Goal: Task Accomplishment & Management: Manage account settings

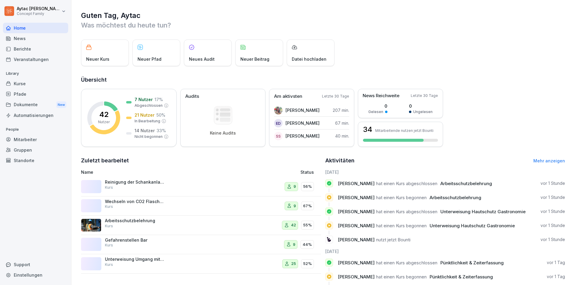
scroll to position [30, 0]
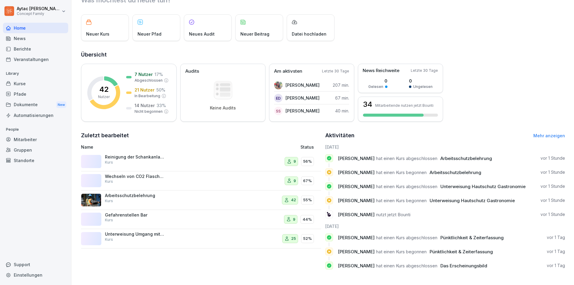
click at [26, 84] on div "Kurse" at bounding box center [35, 83] width 65 height 10
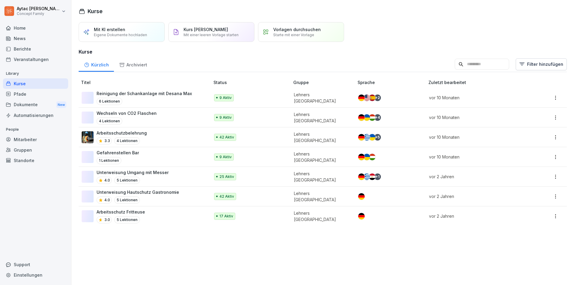
click at [229, 140] on p "42 Aktiv" at bounding box center [226, 137] width 15 height 5
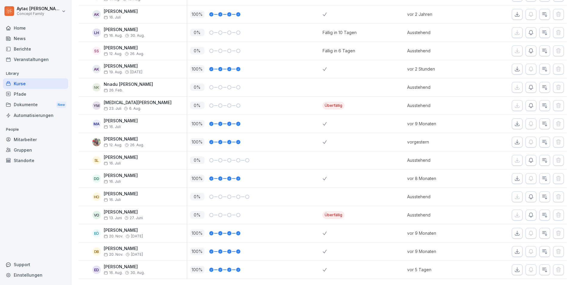
scroll to position [676, 0]
click at [529, 213] on icon "button" at bounding box center [531, 215] width 4 height 4
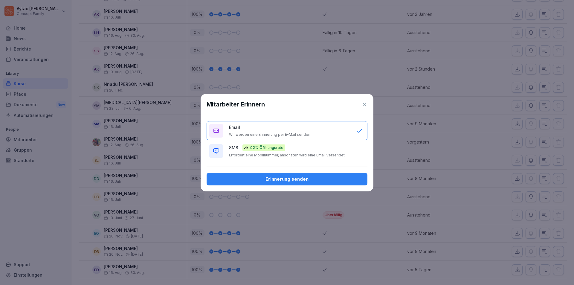
click at [312, 180] on div "Erinnerung senden" at bounding box center [286, 179] width 151 height 7
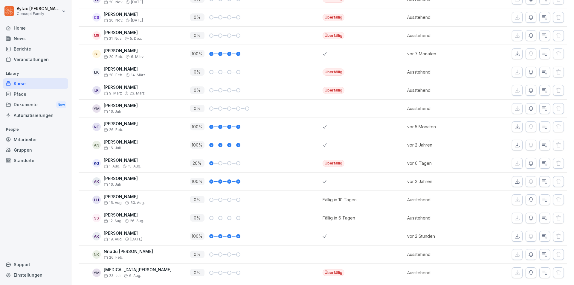
scroll to position [538, 0]
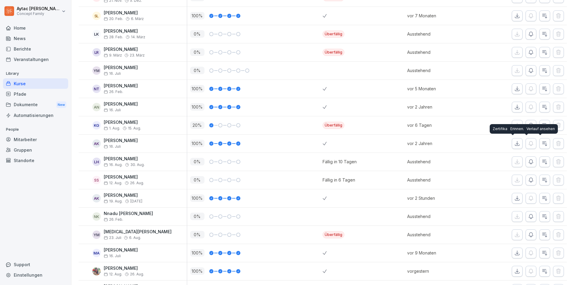
click at [528, 126] on div "Verlauf ansehen Verlauf ansehen" at bounding box center [540, 129] width 34 height 10
click at [528, 125] on icon "button" at bounding box center [531, 125] width 6 height 6
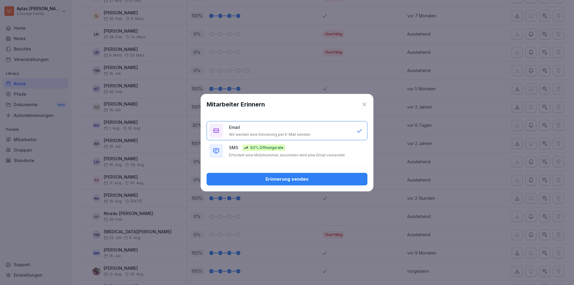
click at [271, 155] on p "Erfordert eine Mobilnummer, ansonsten wird eine Email versendet." at bounding box center [287, 155] width 117 height 5
click at [290, 183] on button "Erinnerung senden" at bounding box center [287, 179] width 161 height 13
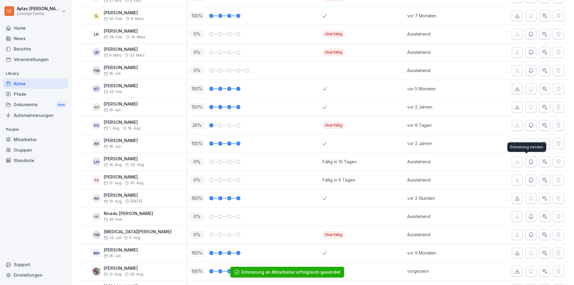
click at [529, 164] on icon "button" at bounding box center [531, 161] width 4 height 4
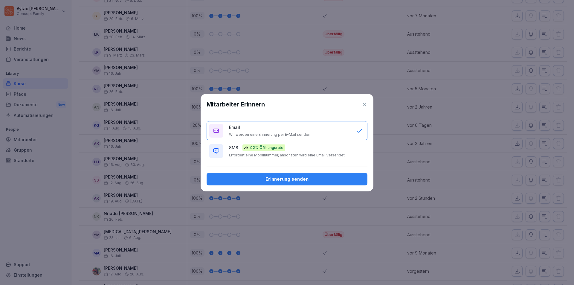
click at [267, 149] on p "92% Öffnungsrate" at bounding box center [266, 147] width 33 height 5
click at [283, 181] on div "Erinnerung senden" at bounding box center [286, 179] width 151 height 7
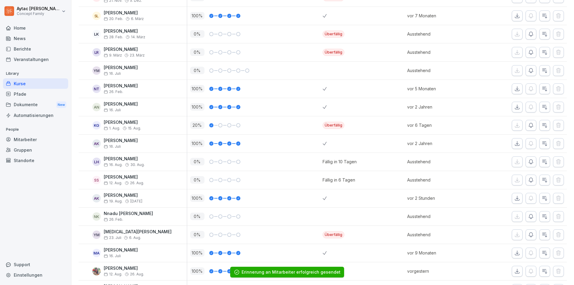
click at [529, 181] on icon "button" at bounding box center [531, 180] width 6 height 6
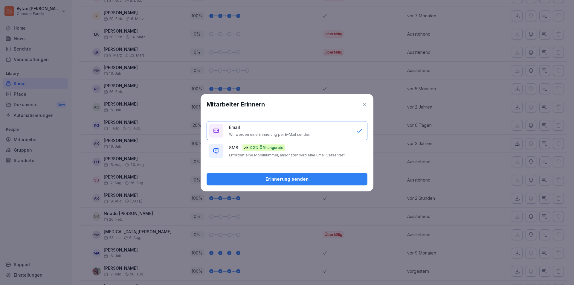
click at [276, 152] on div "SMS 92% Öffnungsrate Erfordert eine Mobilnummer, ansonsten wird eine Email vers…" at bounding box center [289, 150] width 121 height 13
click at [292, 180] on div "Erinnerung senden" at bounding box center [286, 179] width 151 height 7
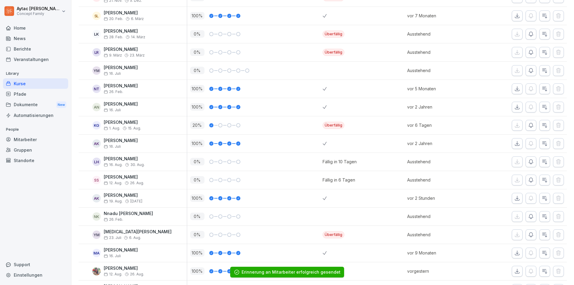
click at [226, 219] on div "0 %" at bounding box center [256, 216] width 133 height 7
click at [529, 218] on icon "button" at bounding box center [531, 216] width 6 height 6
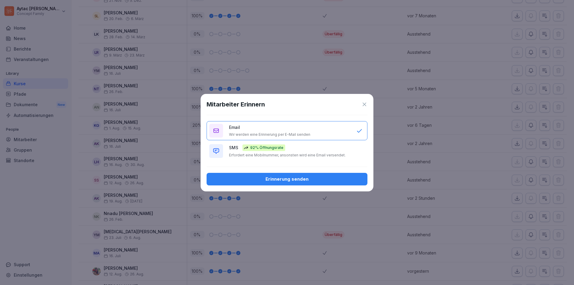
click at [306, 156] on p "Erfordert eine Mobilnummer, ansonsten wird eine Email versendet." at bounding box center [287, 155] width 117 height 5
drag, startPoint x: 311, startPoint y: 173, endPoint x: 313, endPoint y: 176, distance: 3.4
click at [312, 175] on button "Erinnerung senden" at bounding box center [287, 179] width 161 height 13
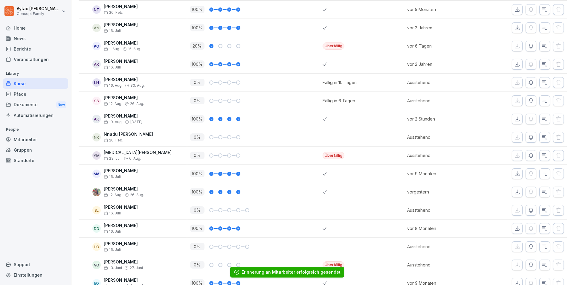
scroll to position [628, 0]
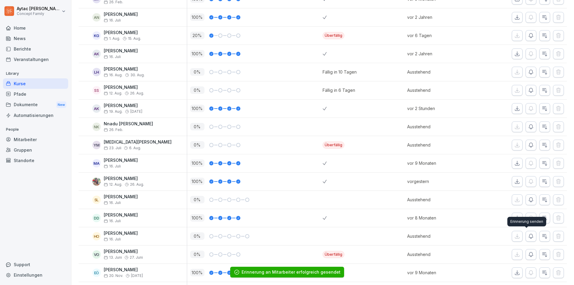
click at [528, 235] on icon "button" at bounding box center [531, 236] width 6 height 6
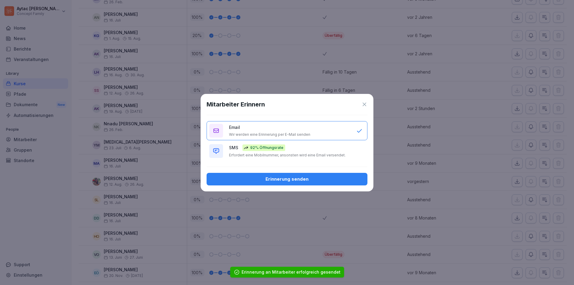
click at [325, 154] on p "Erfordert eine Mobilnummer, ansonsten wird eine Email versendet." at bounding box center [287, 155] width 117 height 5
click at [309, 182] on button "Erinnerung senden" at bounding box center [287, 179] width 161 height 13
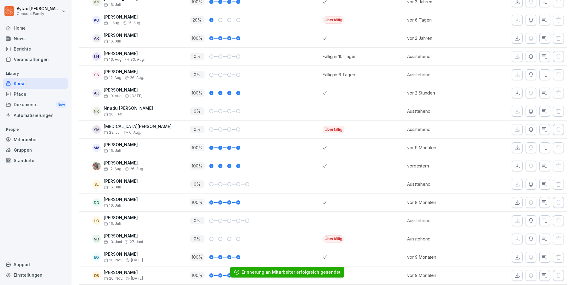
scroll to position [658, 0]
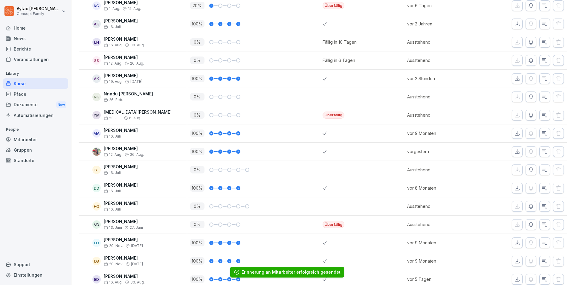
click at [526, 228] on button "button" at bounding box center [531, 224] width 11 height 11
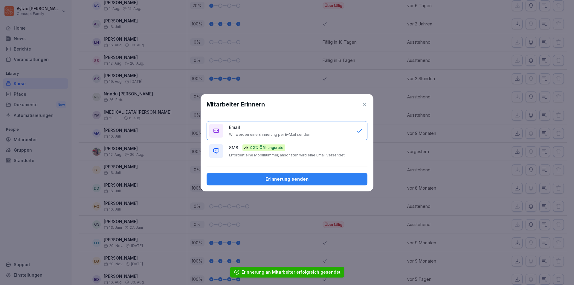
click at [315, 153] on p "Erfordert eine Mobilnummer, ansonsten wird eine Email versendet." at bounding box center [287, 155] width 117 height 5
click at [309, 177] on div "Erinnerung senden" at bounding box center [286, 179] width 151 height 7
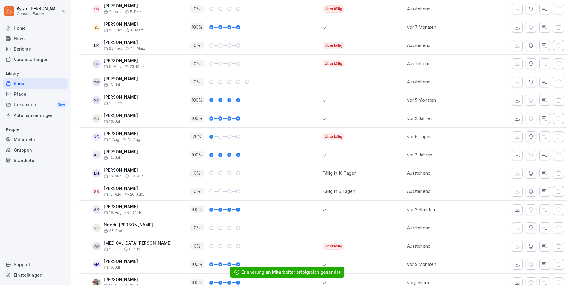
scroll to position [467, 0]
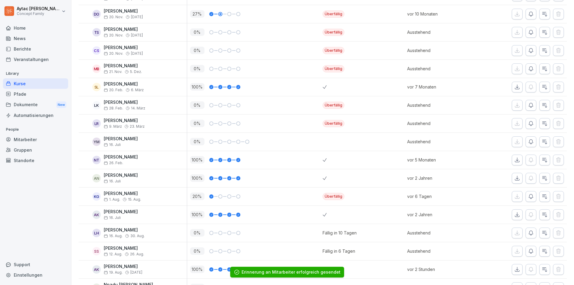
click at [530, 143] on button "button" at bounding box center [531, 141] width 11 height 11
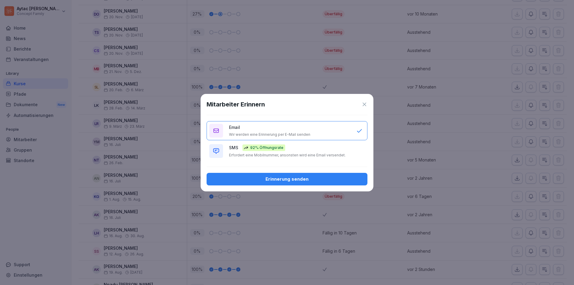
click at [292, 152] on div "SMS 92% Öffnungsrate Erfordert eine Mobilnummer, ansonsten wird eine Email vers…" at bounding box center [289, 150] width 121 height 13
click at [300, 183] on button "Erinnerung senden" at bounding box center [287, 179] width 161 height 13
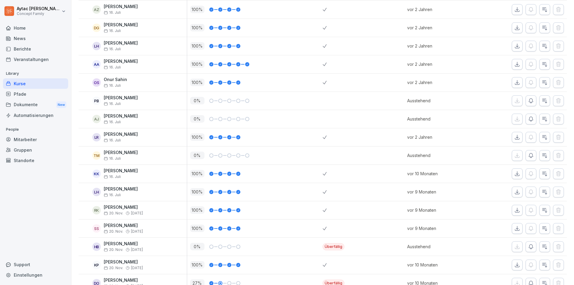
scroll to position [168, 0]
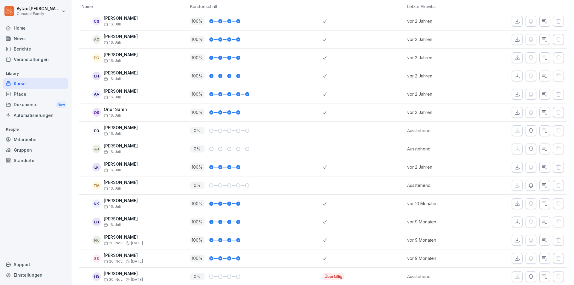
click at [29, 140] on div "Mitarbeiter" at bounding box center [35, 139] width 65 height 10
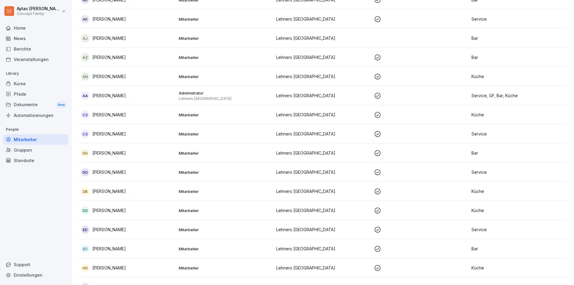
scroll to position [96, 0]
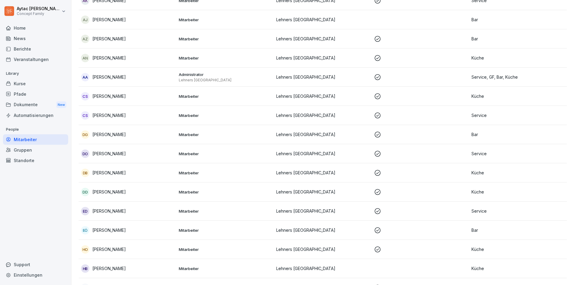
click at [120, 154] on p "Danil Olshevskyi" at bounding box center [108, 153] width 33 height 6
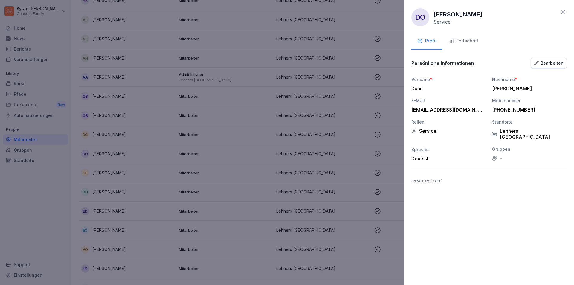
click at [475, 45] on button "Fortschritt" at bounding box center [463, 41] width 42 height 16
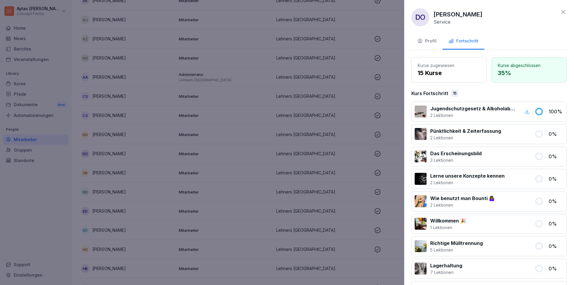
click at [560, 10] on icon at bounding box center [563, 11] width 7 height 7
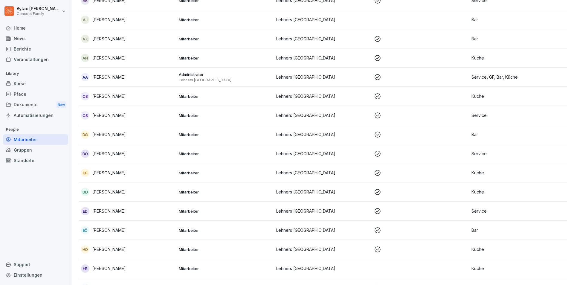
click at [374, 153] on icon at bounding box center [377, 153] width 7 height 7
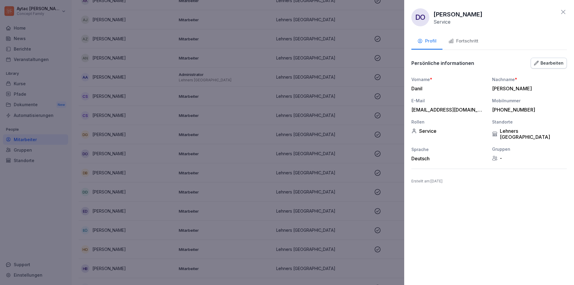
click at [559, 62] on div "Bearbeiten" at bounding box center [549, 63] width 30 height 7
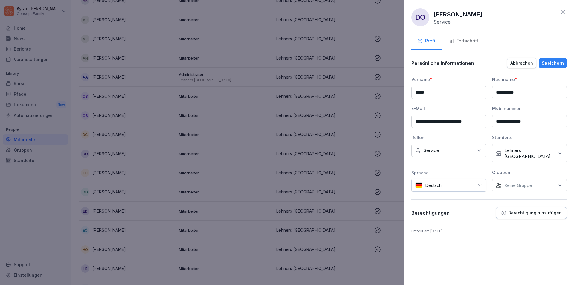
click at [564, 12] on icon at bounding box center [563, 11] width 7 height 7
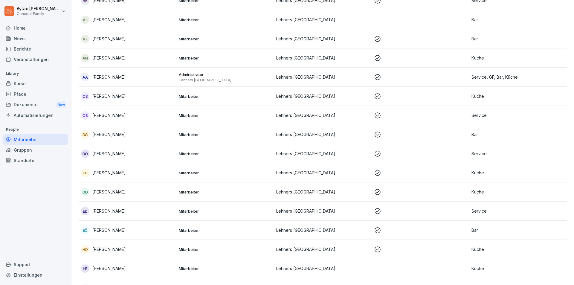
click at [18, 29] on div "Home" at bounding box center [35, 28] width 65 height 10
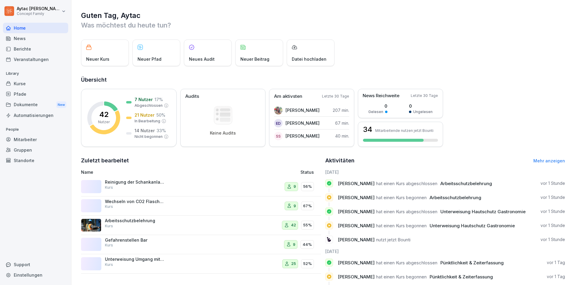
click at [22, 14] on html "Aytac Akgül Concept Family Home News Berichte Veranstaltungen Library Kurse Pfa…" at bounding box center [287, 142] width 574 height 285
click at [22, 141] on html "Aytac Akgül Concept Family Home News Berichte Veranstaltungen Library Kurse Pfa…" at bounding box center [287, 142] width 574 height 285
click at [33, 30] on div "Home" at bounding box center [35, 28] width 65 height 10
click at [40, 10] on html "Aytac Akgül Concept Family Home News Berichte Veranstaltungen Library Kurse Pfa…" at bounding box center [287, 142] width 574 height 285
click at [51, 28] on div "Einstellungen" at bounding box center [38, 26] width 59 height 11
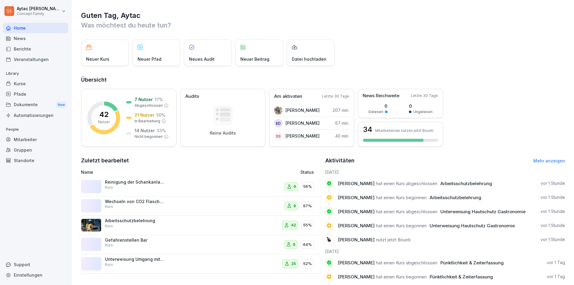
select select "**"
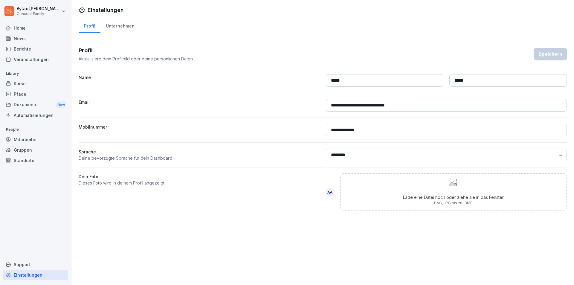
click at [21, 150] on div "Gruppen" at bounding box center [35, 150] width 65 height 10
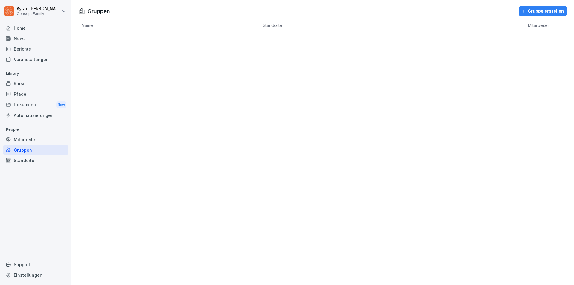
click at [23, 142] on div "Mitarbeiter" at bounding box center [35, 139] width 65 height 10
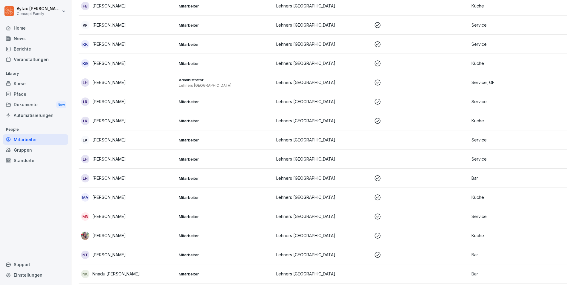
scroll to position [359, 0]
click at [374, 198] on icon at bounding box center [377, 196] width 7 height 7
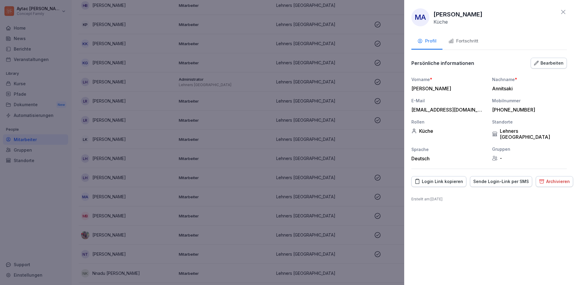
click at [553, 178] on div "Archivieren" at bounding box center [554, 181] width 31 height 7
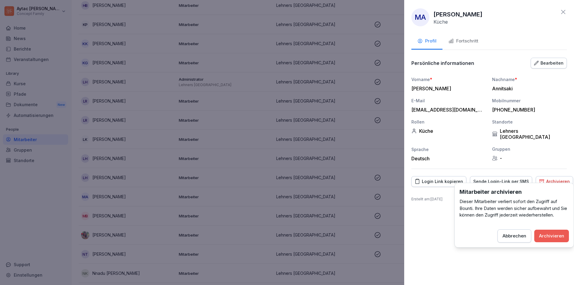
click at [557, 236] on div "Archivieren" at bounding box center [551, 236] width 25 height 7
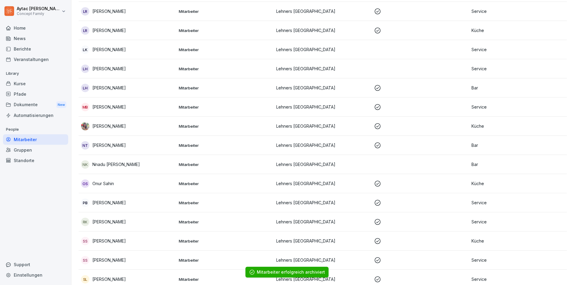
scroll to position [478, 0]
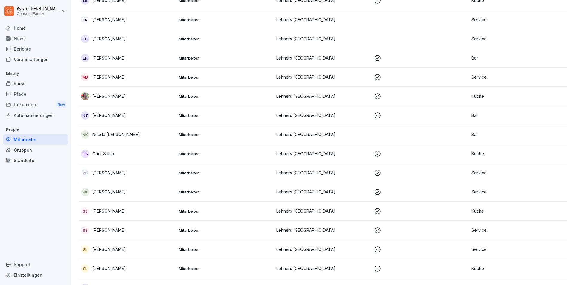
click at [477, 213] on p "Küche" at bounding box center [517, 211] width 93 height 6
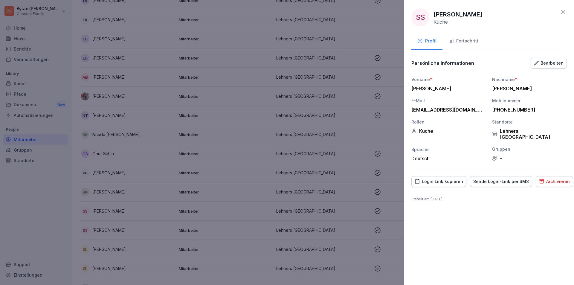
click at [550, 178] on div "Archivieren" at bounding box center [554, 181] width 31 height 7
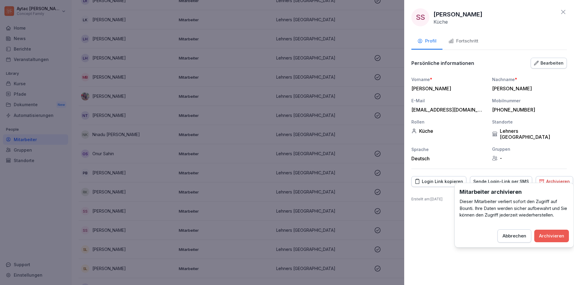
click at [550, 237] on div "Archivieren" at bounding box center [551, 236] width 25 height 7
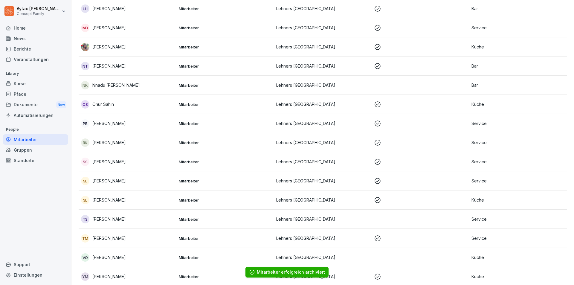
scroll to position [538, 0]
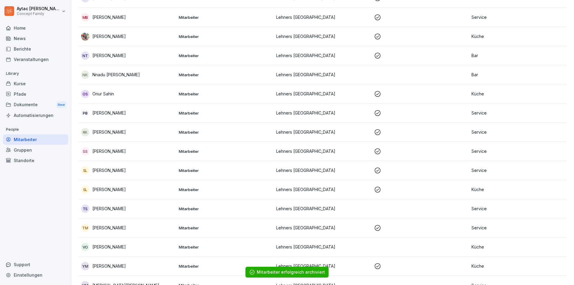
click at [479, 231] on td "Service" at bounding box center [518, 227] width 98 height 19
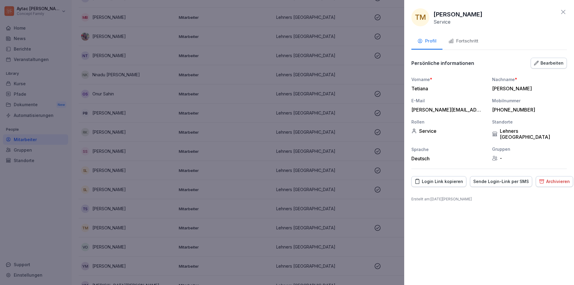
click at [561, 178] on div "Archivieren" at bounding box center [554, 181] width 31 height 7
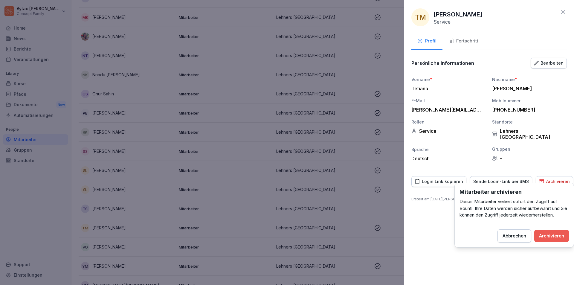
click at [553, 236] on div "Archivieren" at bounding box center [551, 236] width 25 height 7
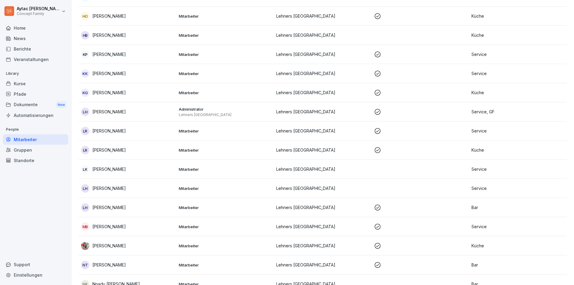
scroll to position [299, 0]
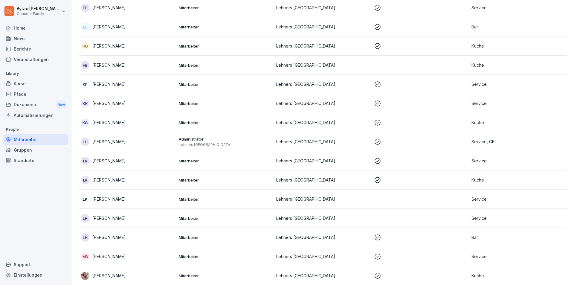
click at [478, 104] on p "Service" at bounding box center [517, 103] width 93 height 6
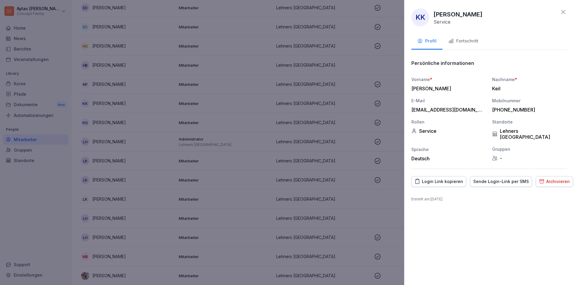
click at [544, 178] on div "Archivieren" at bounding box center [554, 181] width 31 height 7
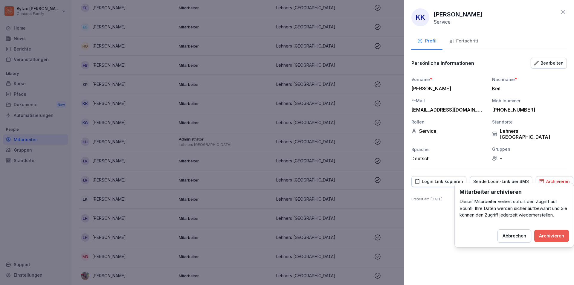
click at [558, 236] on div "Archivieren" at bounding box center [551, 236] width 25 height 7
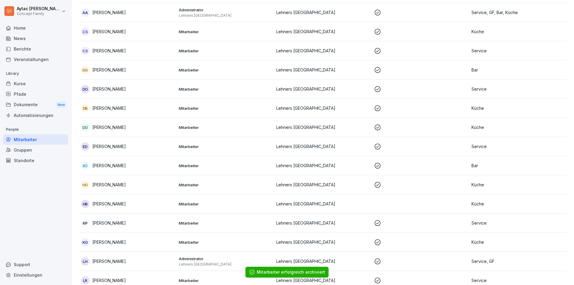
scroll to position [149, 0]
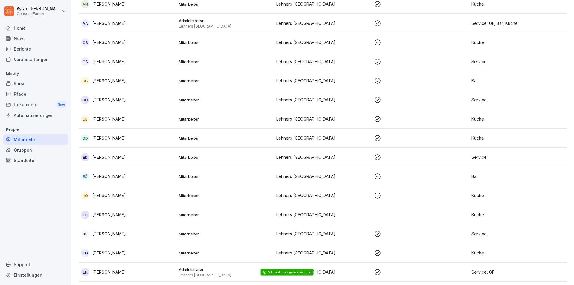
click at [478, 98] on p "Service" at bounding box center [517, 100] width 93 height 6
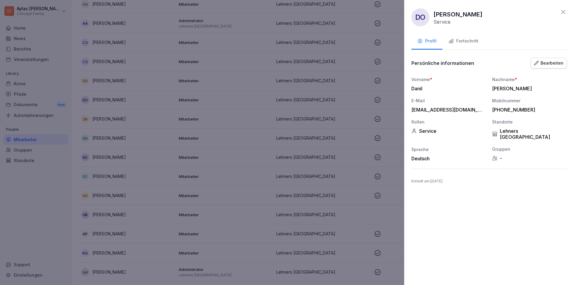
drag, startPoint x: 560, startPoint y: 13, endPoint x: 555, endPoint y: 18, distance: 7.2
click at [560, 13] on icon at bounding box center [563, 11] width 7 height 7
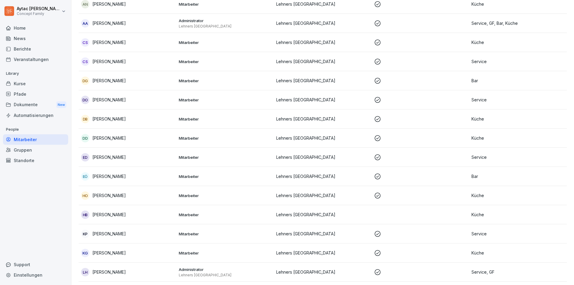
click at [478, 97] on p "Service" at bounding box center [517, 100] width 93 height 6
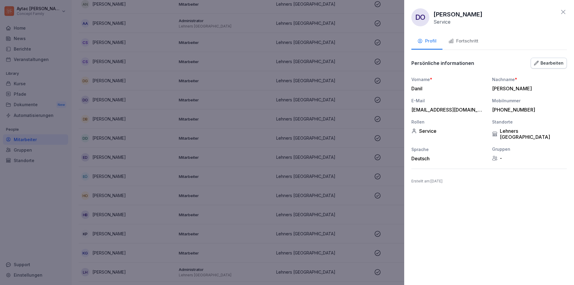
click at [473, 43] on div "Fortschritt" at bounding box center [463, 41] width 30 height 7
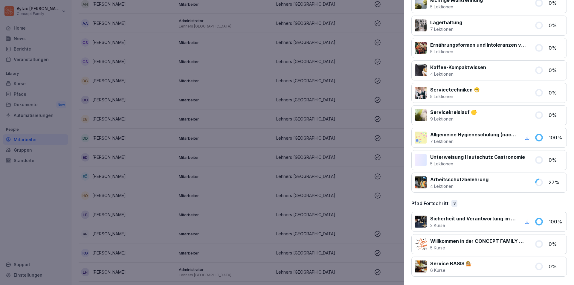
scroll to position [0, 0]
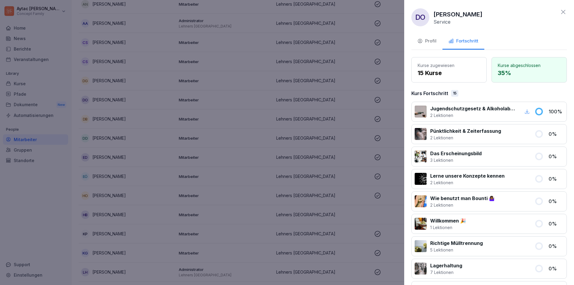
click at [432, 42] on div "Profil" at bounding box center [426, 41] width 19 height 7
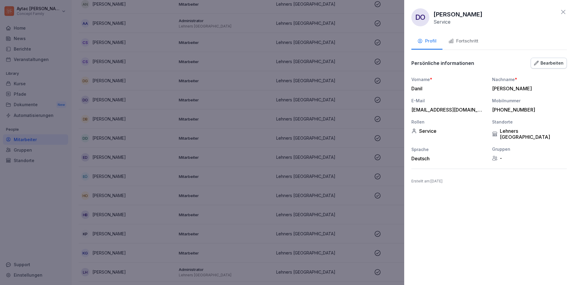
click at [507, 155] on div "-" at bounding box center [529, 158] width 75 height 6
click at [500, 155] on div "-" at bounding box center [529, 158] width 75 height 6
click at [515, 129] on div "Lehners [GEOGRAPHIC_DATA]" at bounding box center [529, 134] width 75 height 12
click at [539, 66] on div "Bearbeiten" at bounding box center [549, 63] width 30 height 7
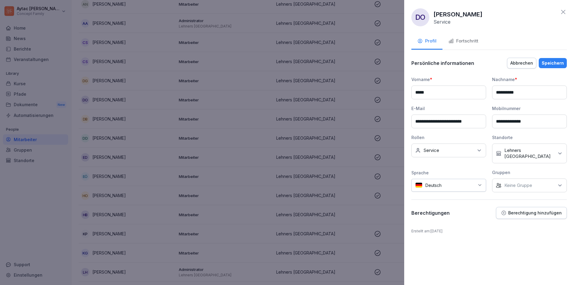
click at [526, 152] on p "Lehners [GEOGRAPHIC_DATA]" at bounding box center [529, 153] width 50 height 12
click at [500, 178] on button "Lehners [GEOGRAPHIC_DATA]" at bounding box center [498, 180] width 5 height 5
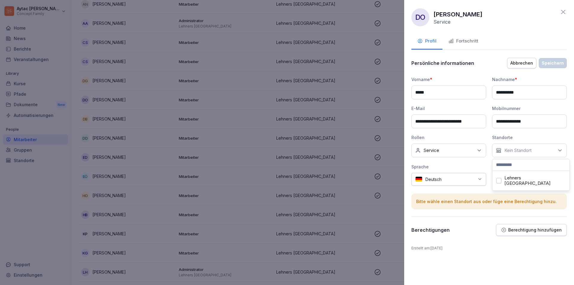
click at [485, 233] on div "Berechtigungen Berechtigung hinzufügen" at bounding box center [488, 230] width 155 height 12
click at [509, 178] on p "Keine Gruppe" at bounding box center [518, 179] width 28 height 6
click at [525, 61] on div "Abbrechen" at bounding box center [521, 63] width 23 height 7
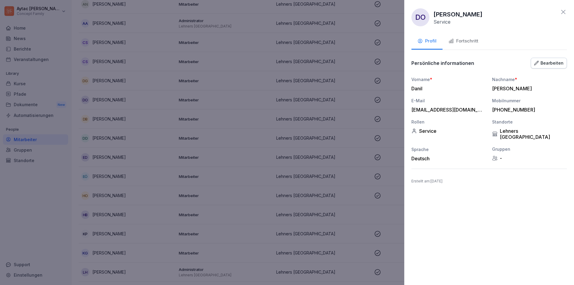
click at [117, 203] on div at bounding box center [287, 142] width 574 height 285
